Goal: Task Accomplishment & Management: Manage account settings

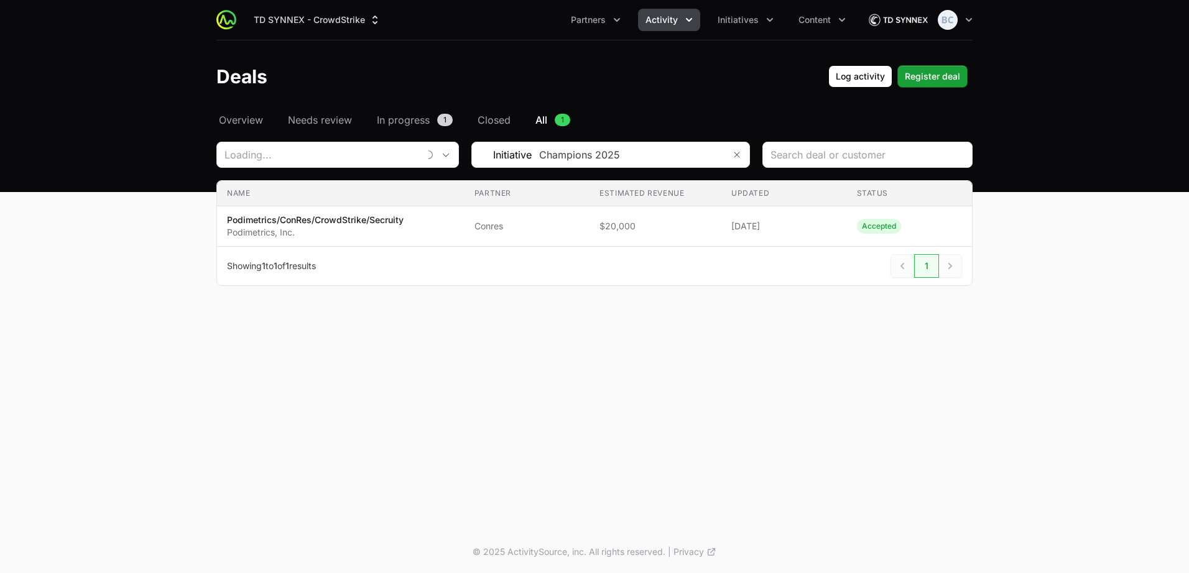
type input "Conres"
click at [614, 13] on button "Partners" at bounding box center [595, 20] width 65 height 22
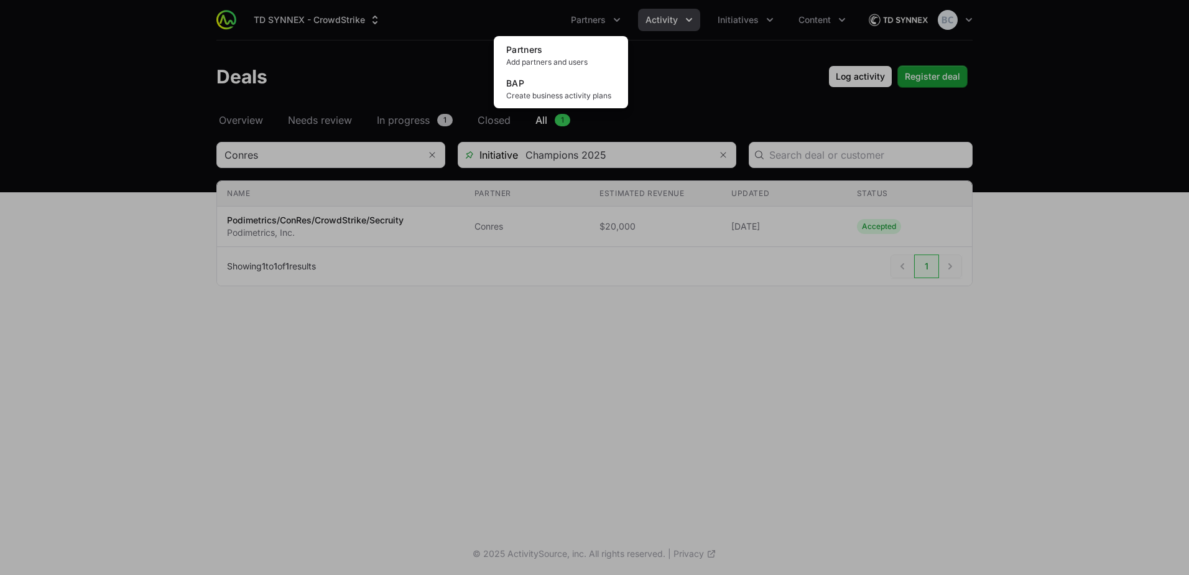
click at [651, 22] on div "Partners menu" at bounding box center [594, 287] width 1189 height 575
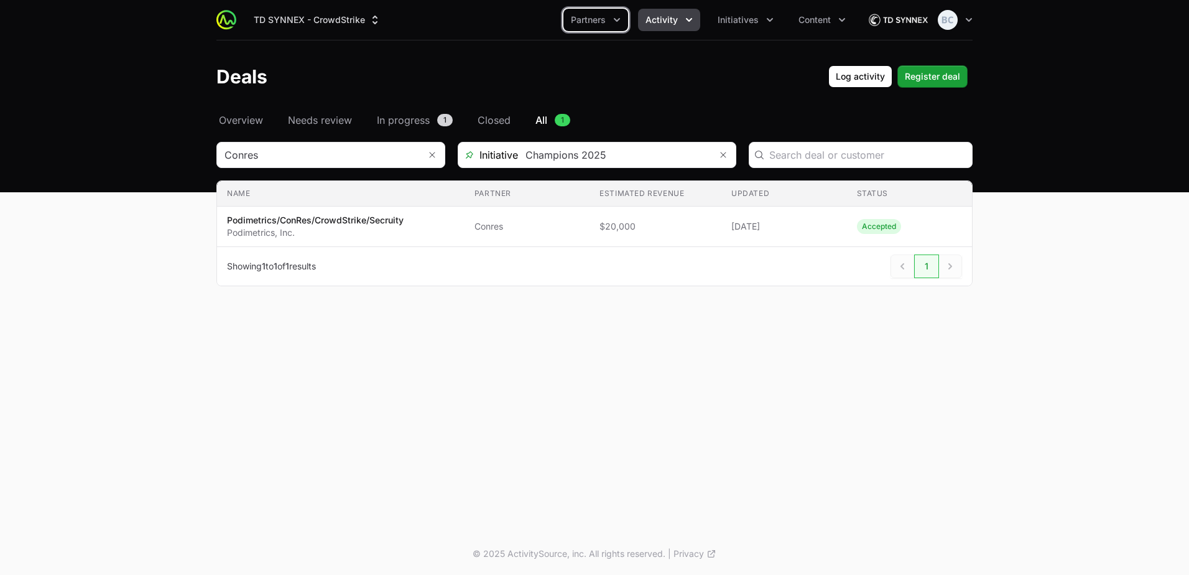
click at [669, 18] on span "Activity" at bounding box center [661, 20] width 32 height 12
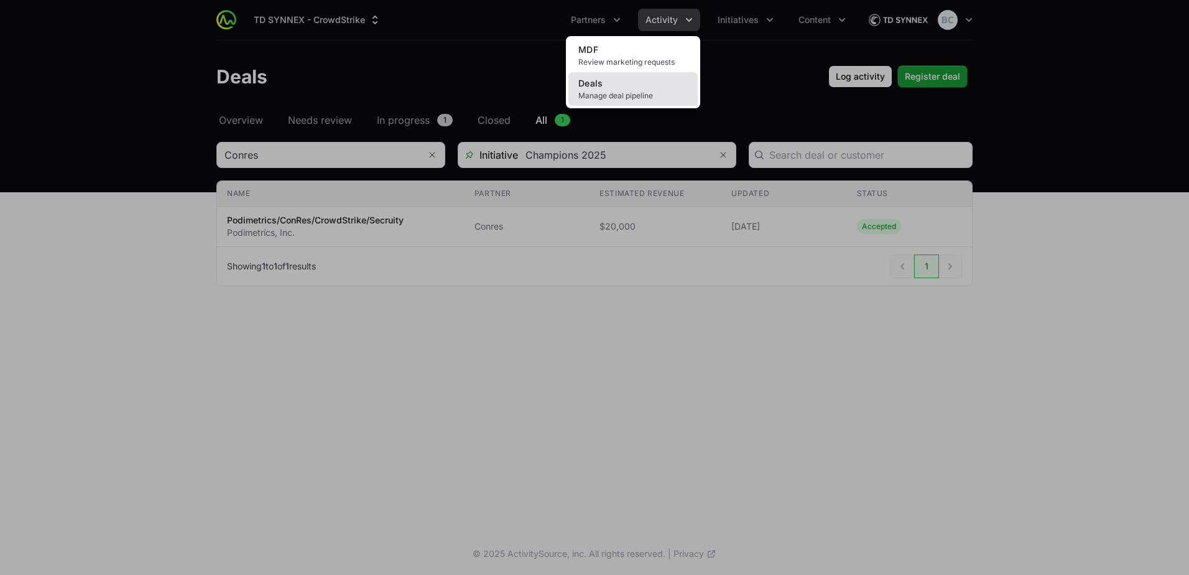
click at [646, 80] on link "Deals Manage deal pipeline" at bounding box center [632, 89] width 129 height 34
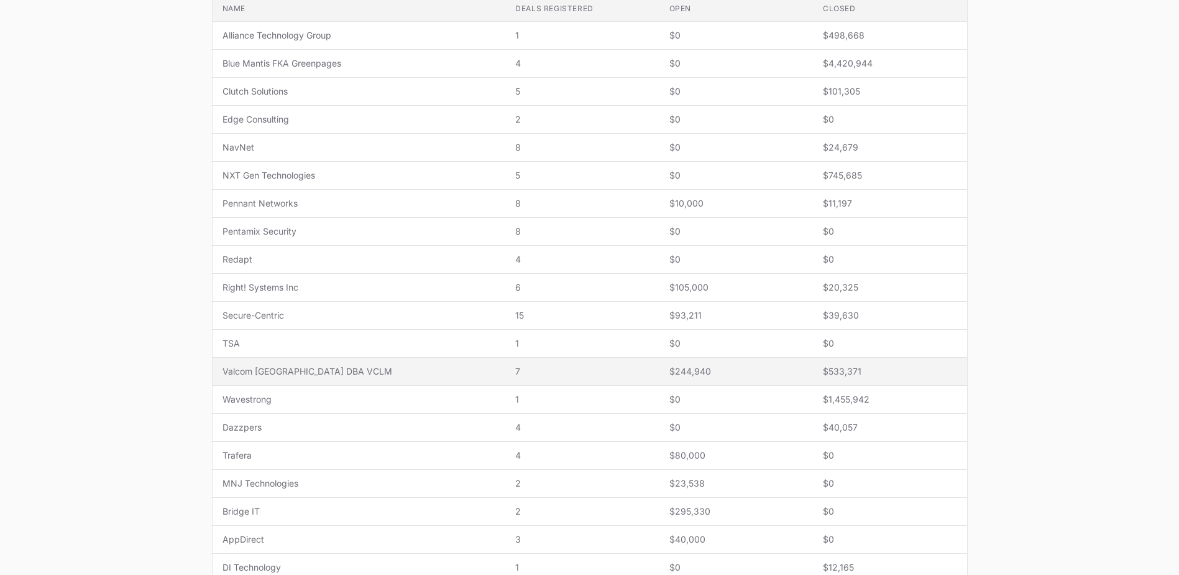
scroll to position [311, 0]
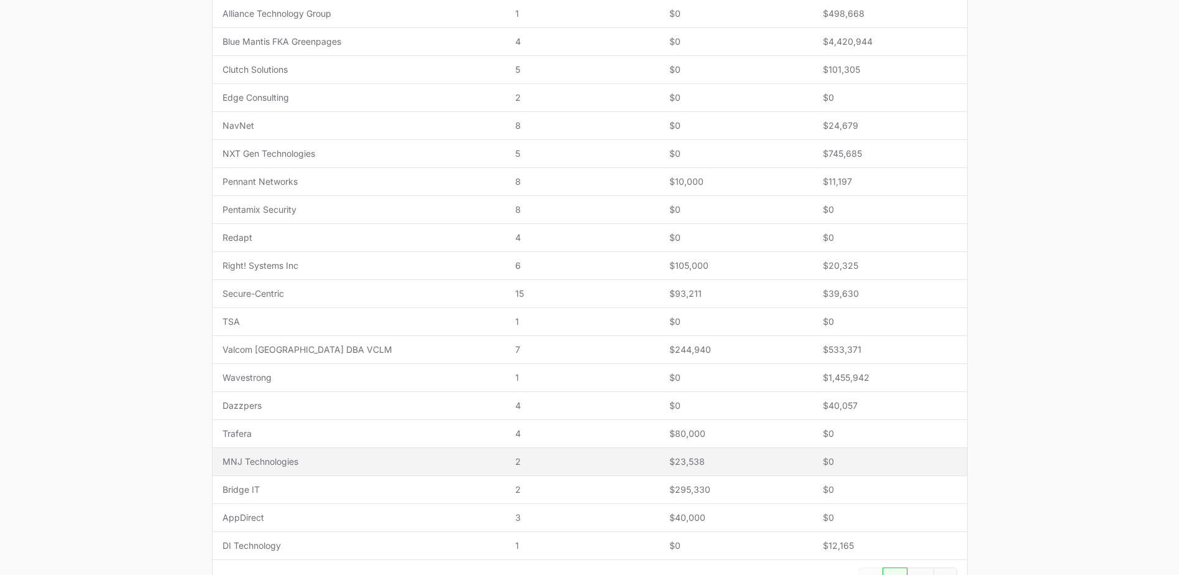
click at [312, 453] on td "Name MNJ Technologies" at bounding box center [359, 462] width 293 height 28
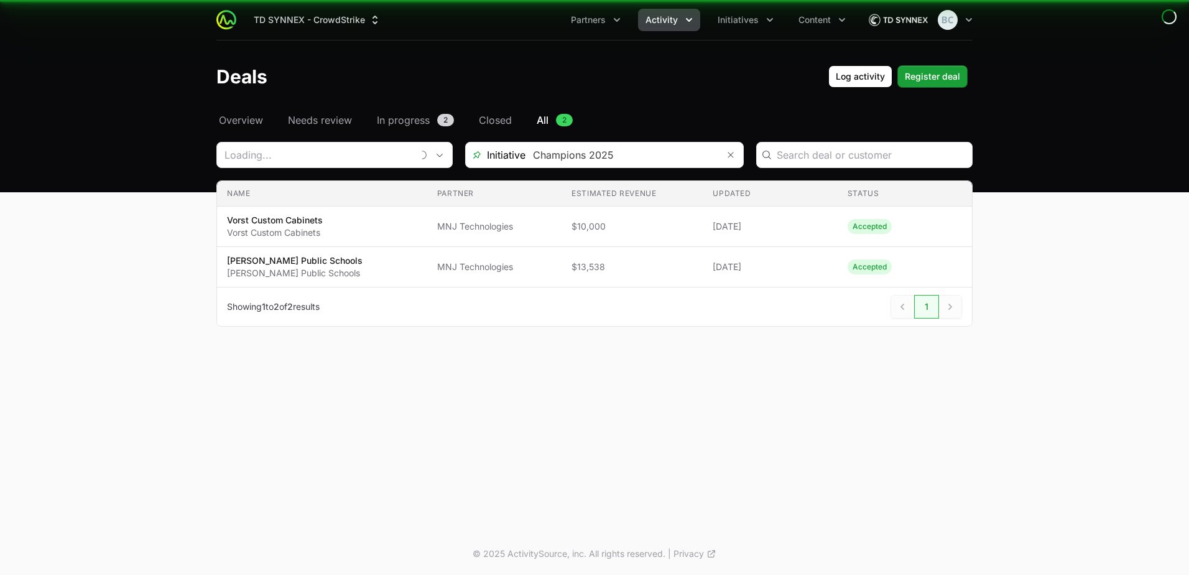
type input "MNJ Technologies"
